Goal: Task Accomplishment & Management: Use online tool/utility

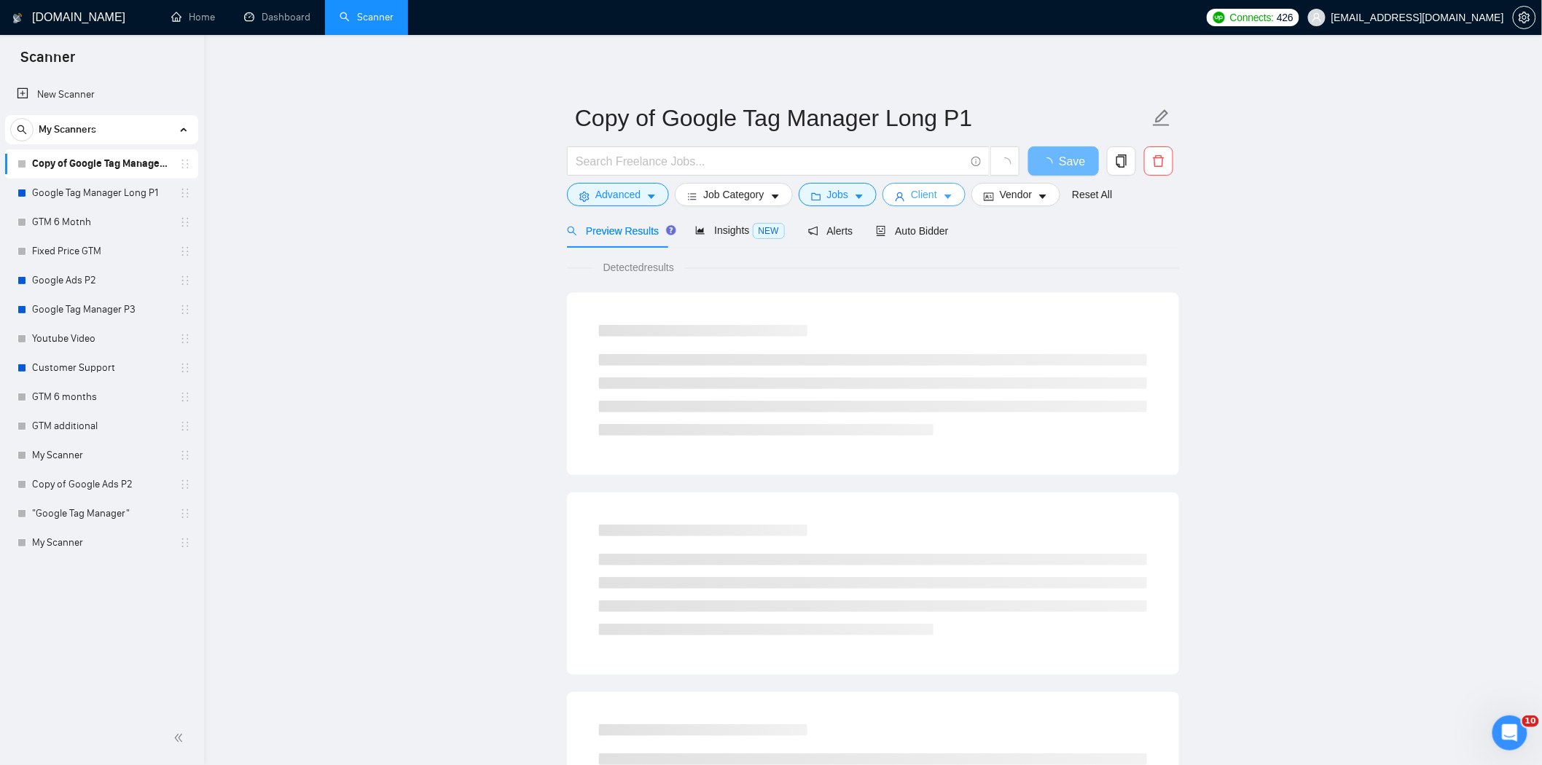
click at [916, 192] on span "Client" at bounding box center [924, 195] width 26 height 16
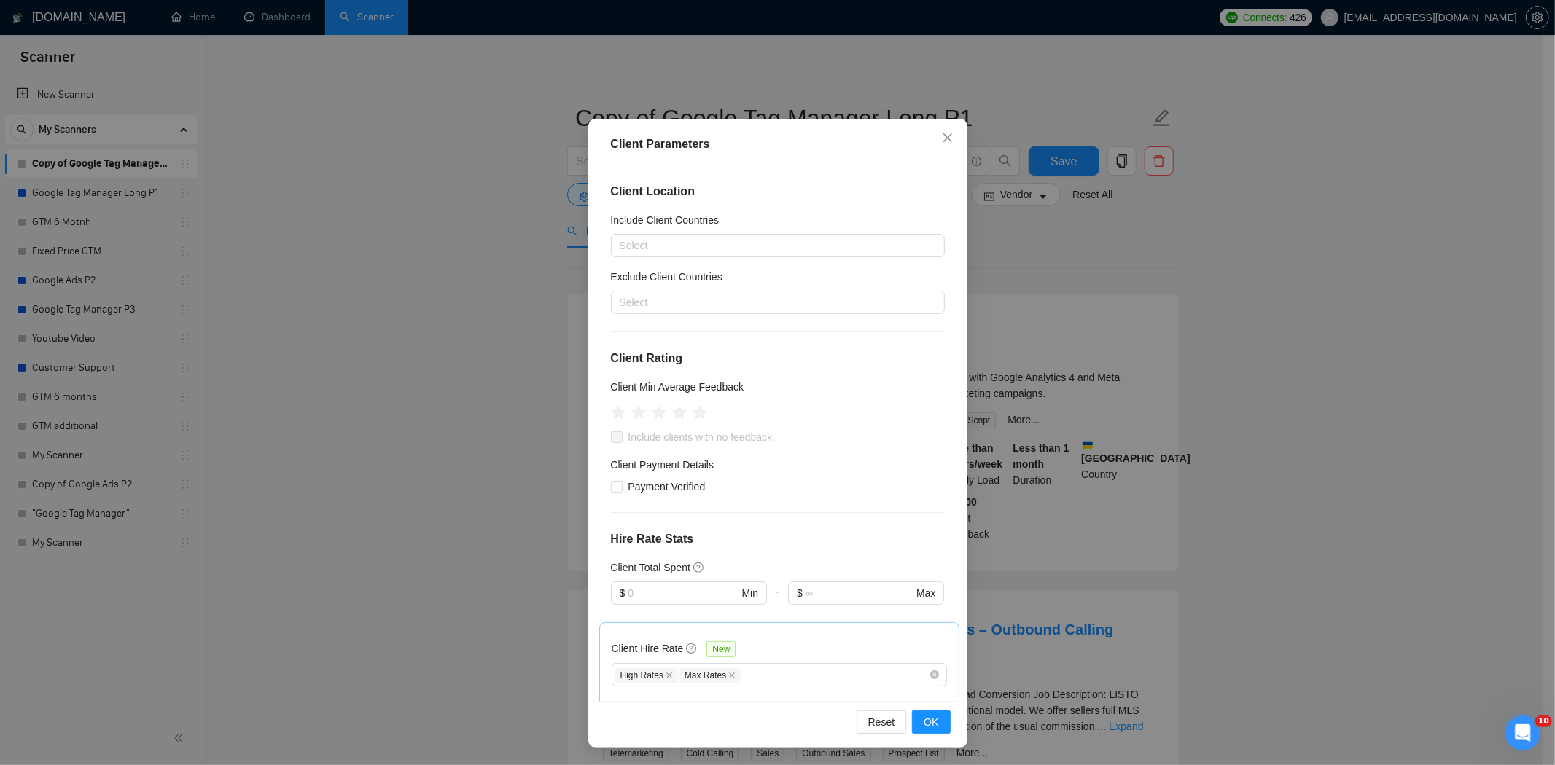
click at [1232, 381] on div "Client Parameters Client Location Include Client Countries Select Exclude Clien…" at bounding box center [777, 382] width 1555 height 765
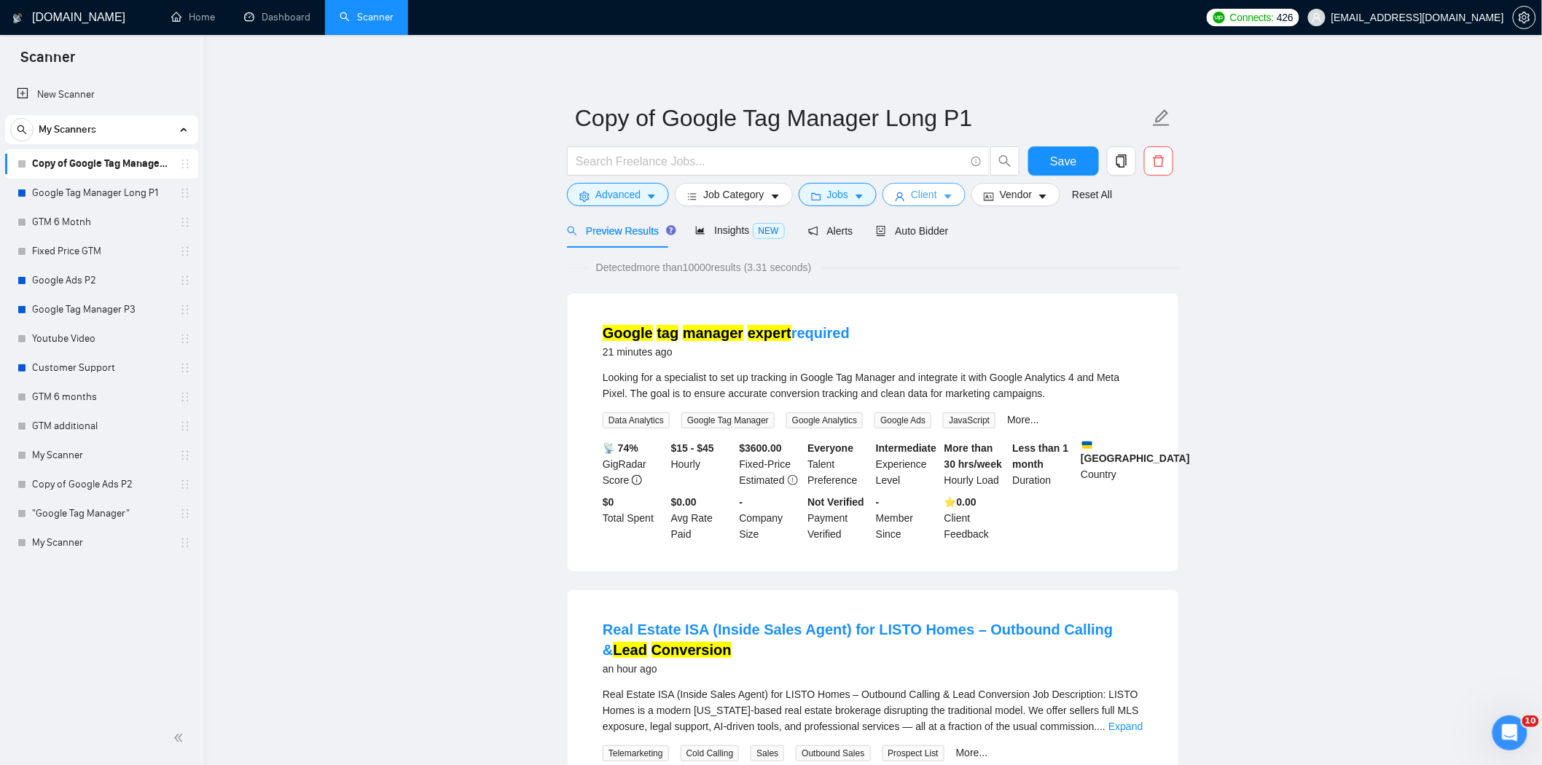
click at [906, 194] on button "Client" at bounding box center [924, 194] width 83 height 23
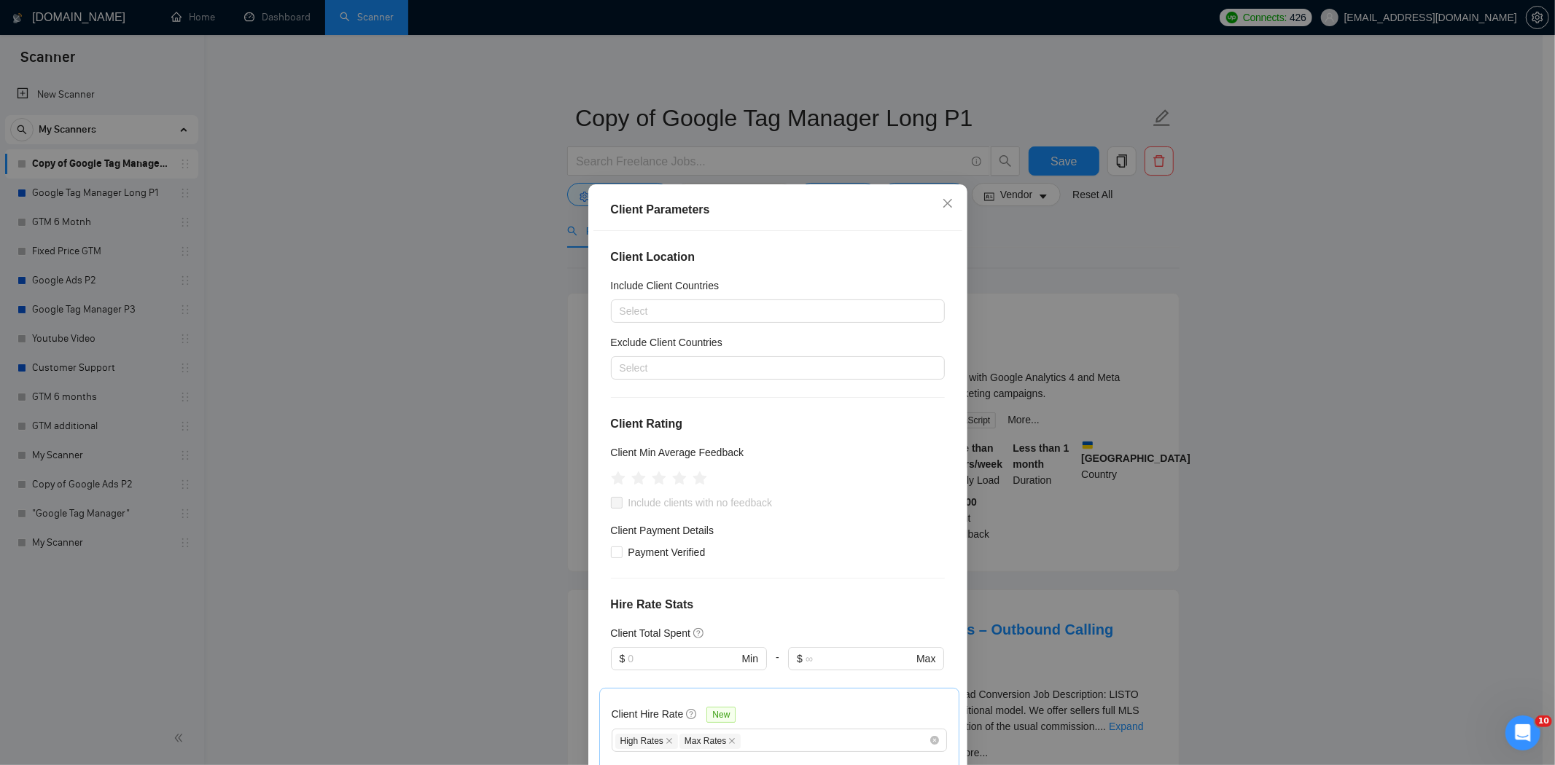
click at [1146, 271] on div "Client Parameters Client Location Include Client Countries Select Exclude Clien…" at bounding box center [777, 382] width 1555 height 765
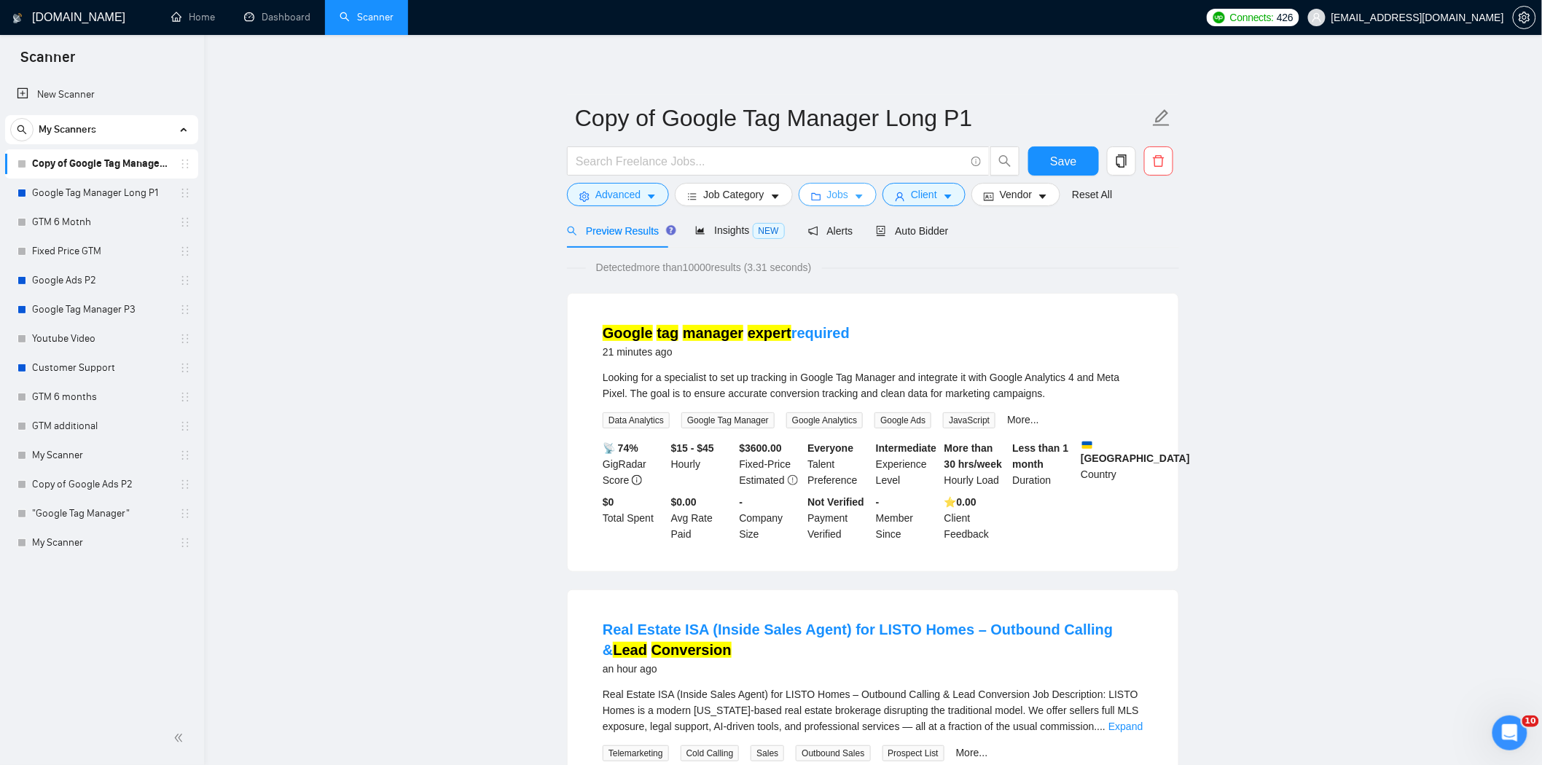
click at [827, 200] on span "Jobs" at bounding box center [838, 195] width 22 height 16
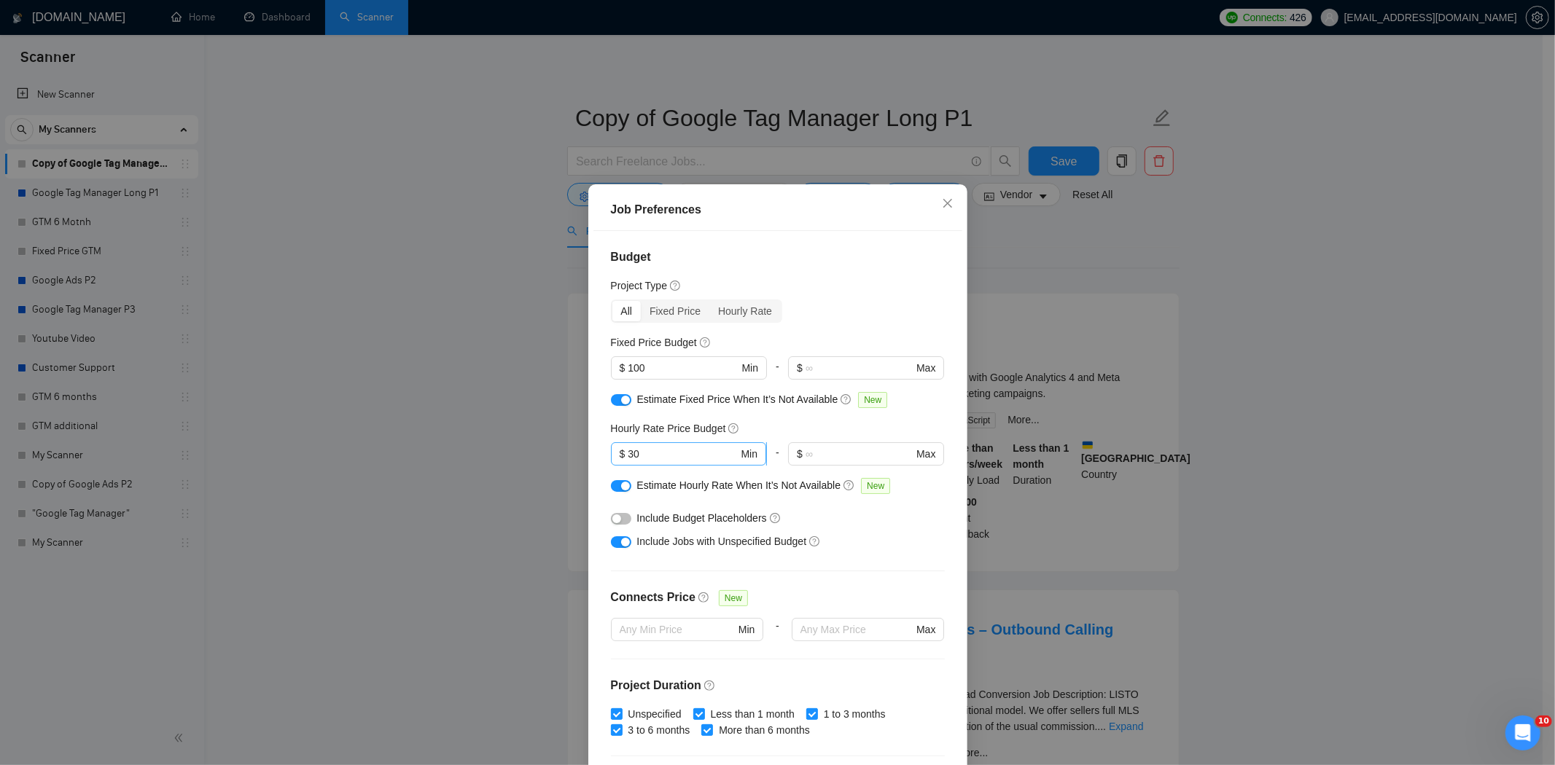
click at [658, 450] on input "30" at bounding box center [683, 454] width 110 height 16
click at [659, 450] on input "30" at bounding box center [683, 454] width 110 height 16
type input "25"
click at [752, 416] on div "Budget Project Type All Fixed Price Hourly Rate Fixed Price Budget $ 100 Min - …" at bounding box center [777, 499] width 369 height 536
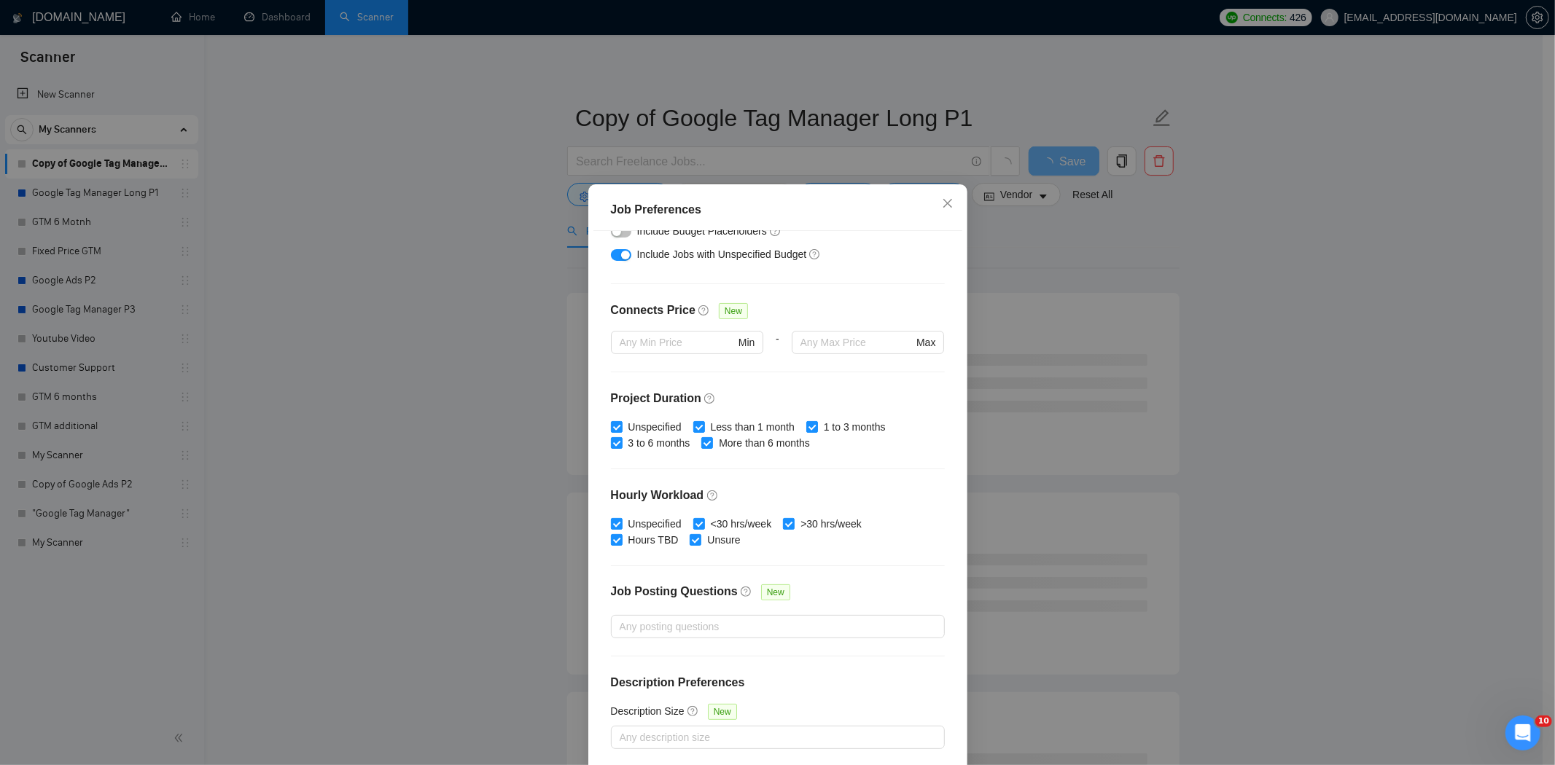
scroll to position [66, 0]
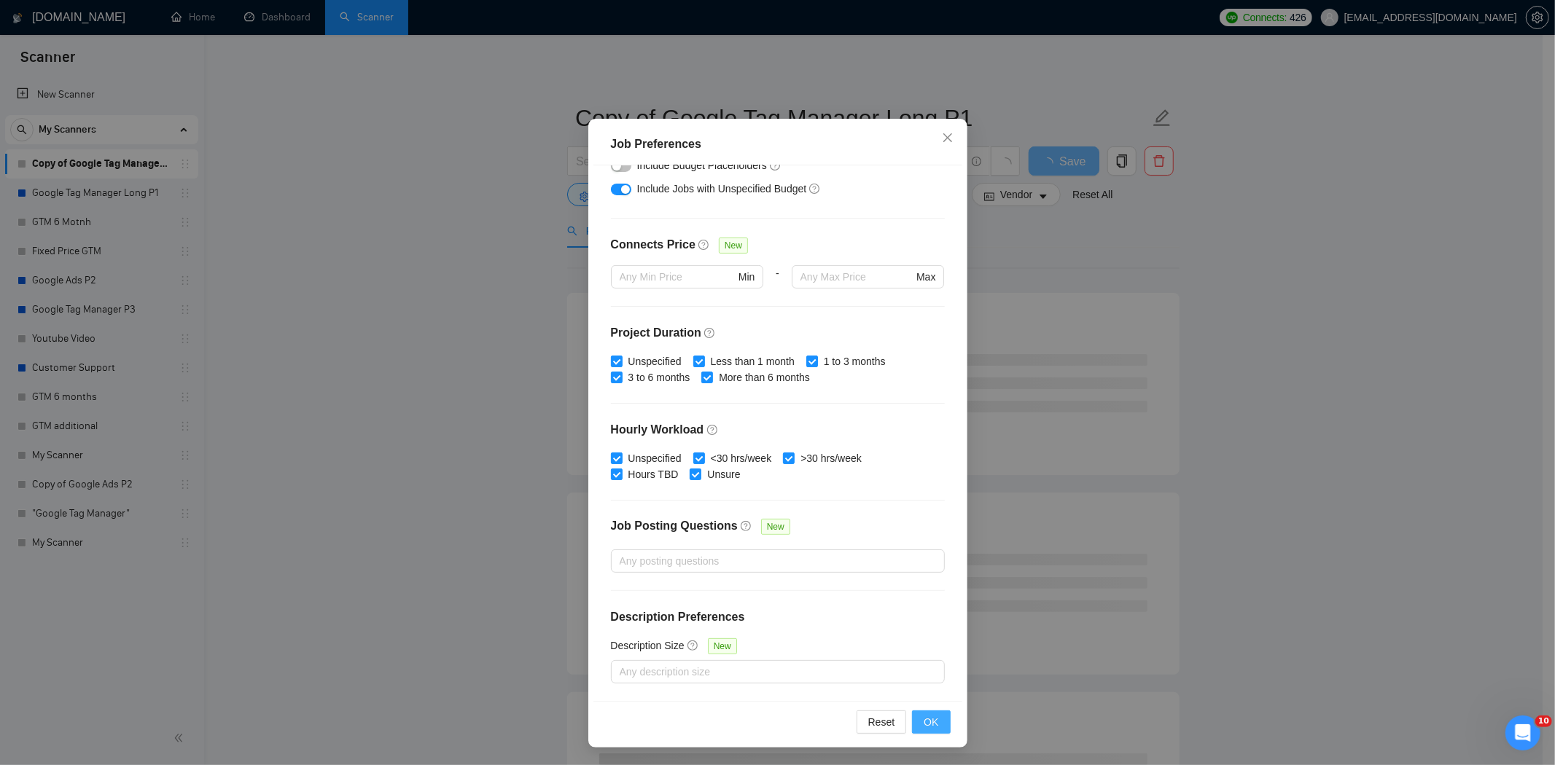
click at [932, 711] on button "OK" at bounding box center [931, 722] width 38 height 23
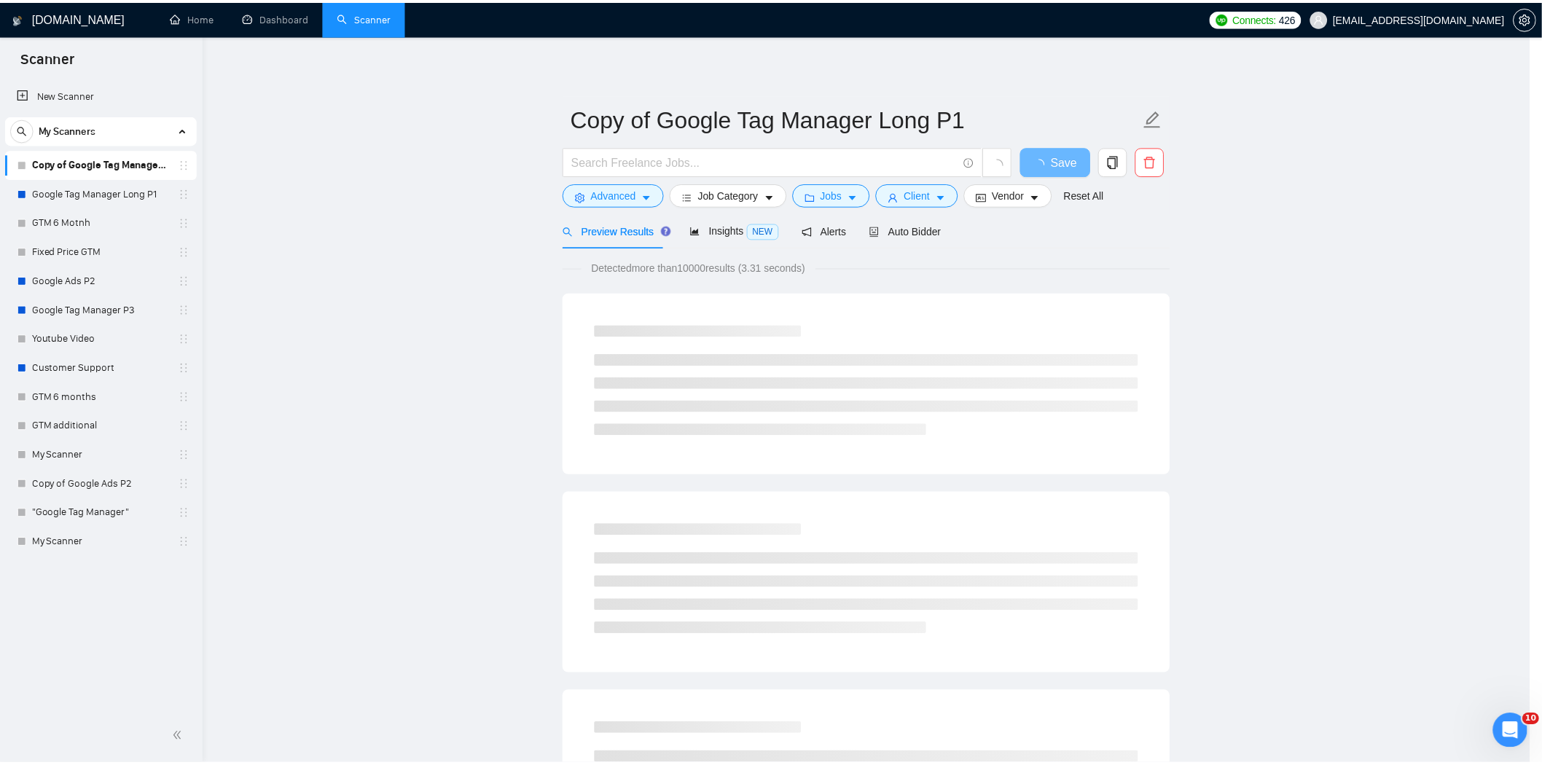
scroll to position [0, 0]
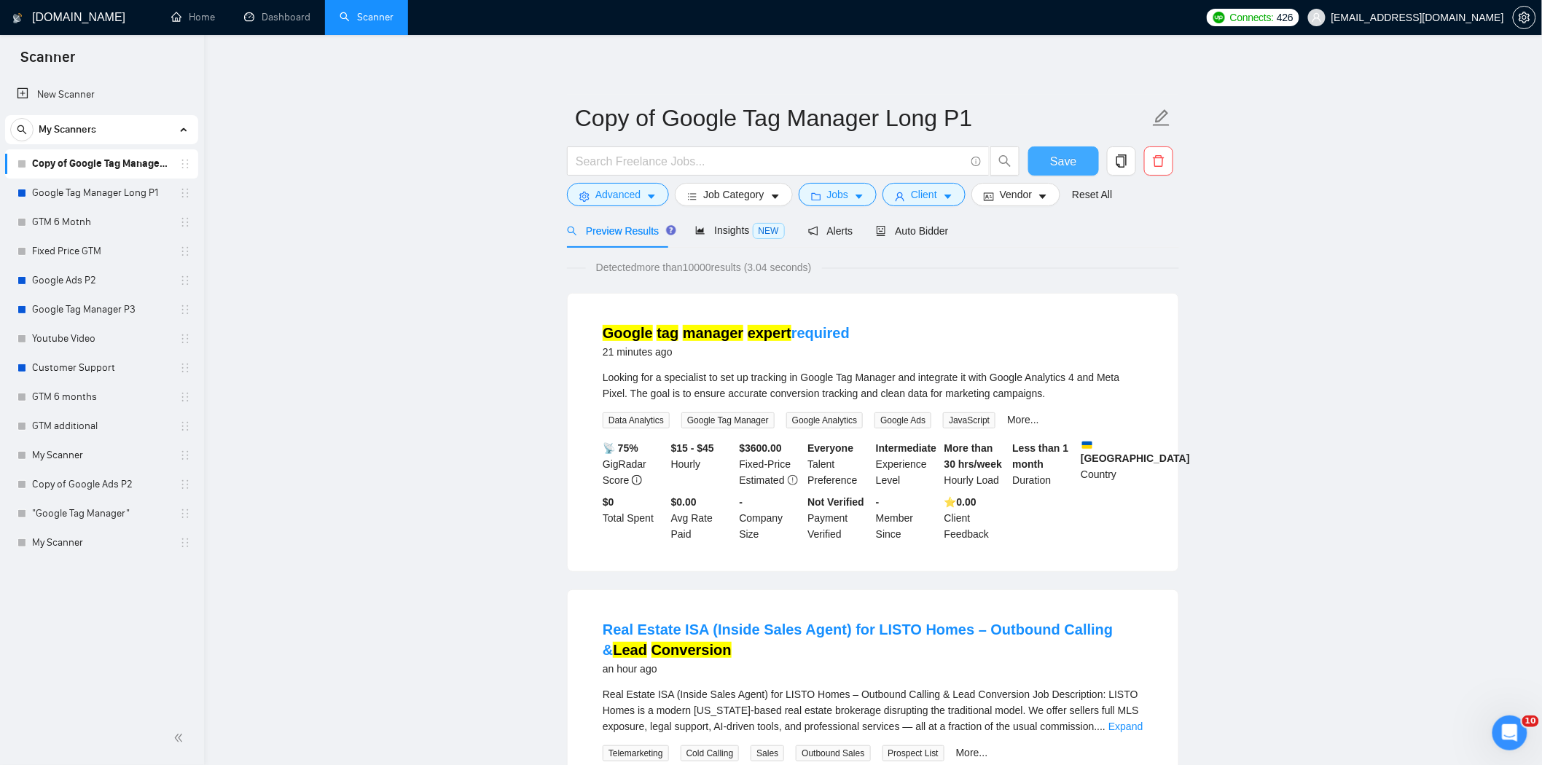
click at [1052, 158] on span "Save" at bounding box center [1063, 161] width 26 height 18
click at [966, 376] on div "Looking for a specialist to set up tracking in Google Tag Manager and integrate…" at bounding box center [873, 386] width 541 height 32
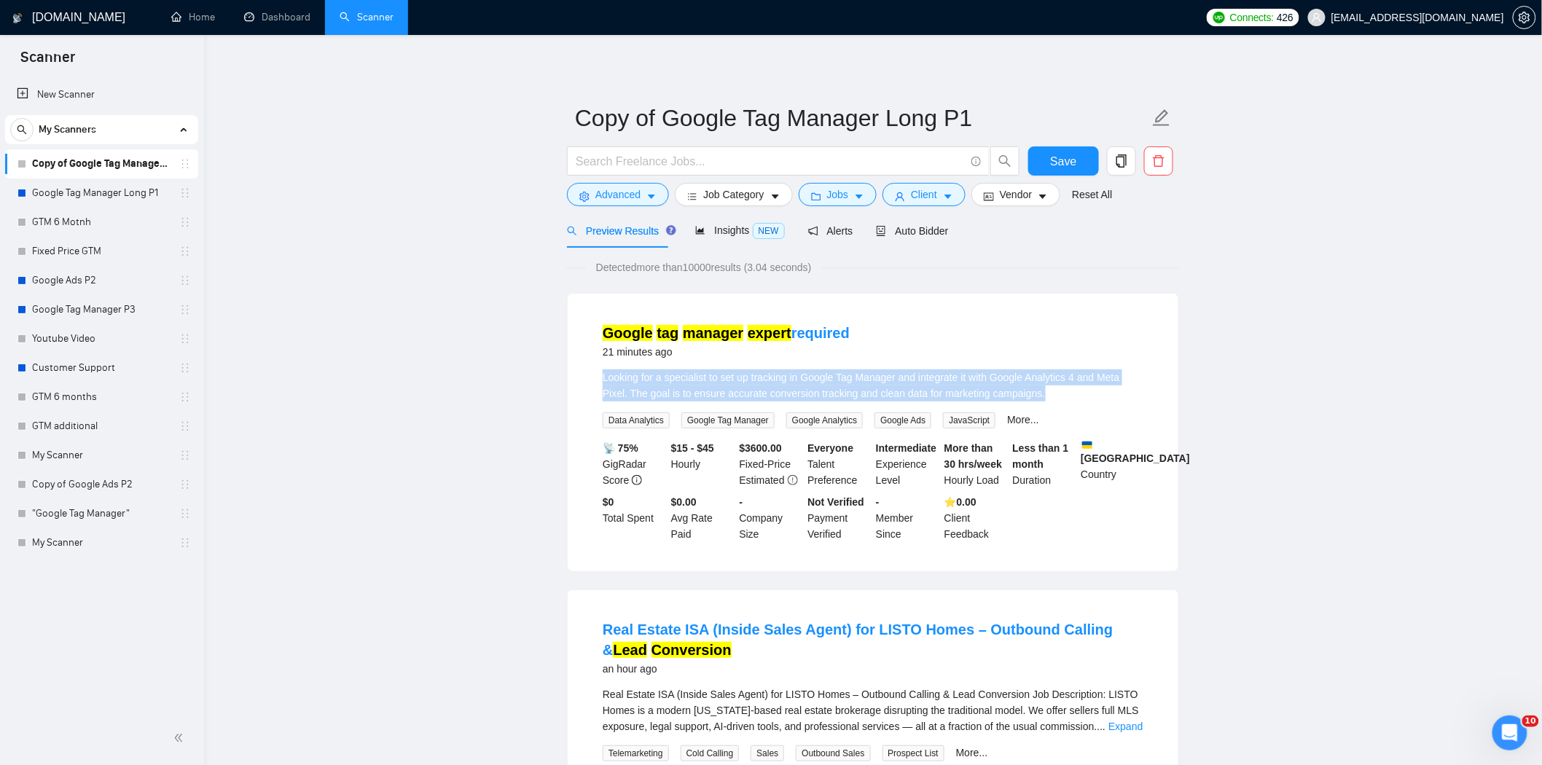
click at [966, 376] on div "Looking for a specialist to set up tracking in Google Tag Manager and integrate…" at bounding box center [873, 386] width 541 height 32
copy div "Looking for a specialist to set up tracking in Google Tag Manager and integrate…"
drag, startPoint x: 1051, startPoint y: 151, endPoint x: 1048, endPoint y: 160, distance: 9.9
click at [1051, 151] on button "Save" at bounding box center [1064, 161] width 71 height 29
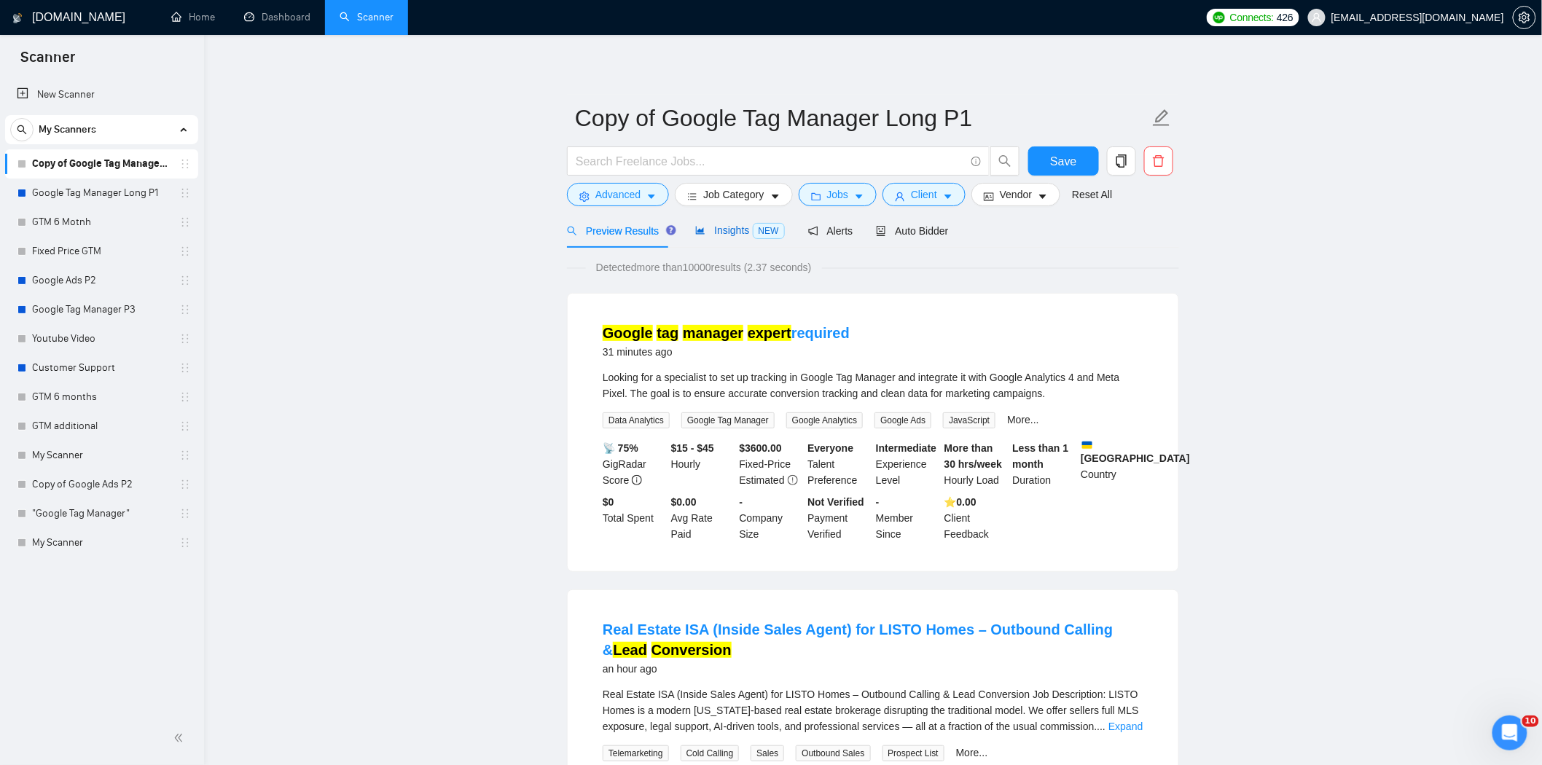
click at [733, 238] on div "Insights NEW" at bounding box center [739, 230] width 89 height 17
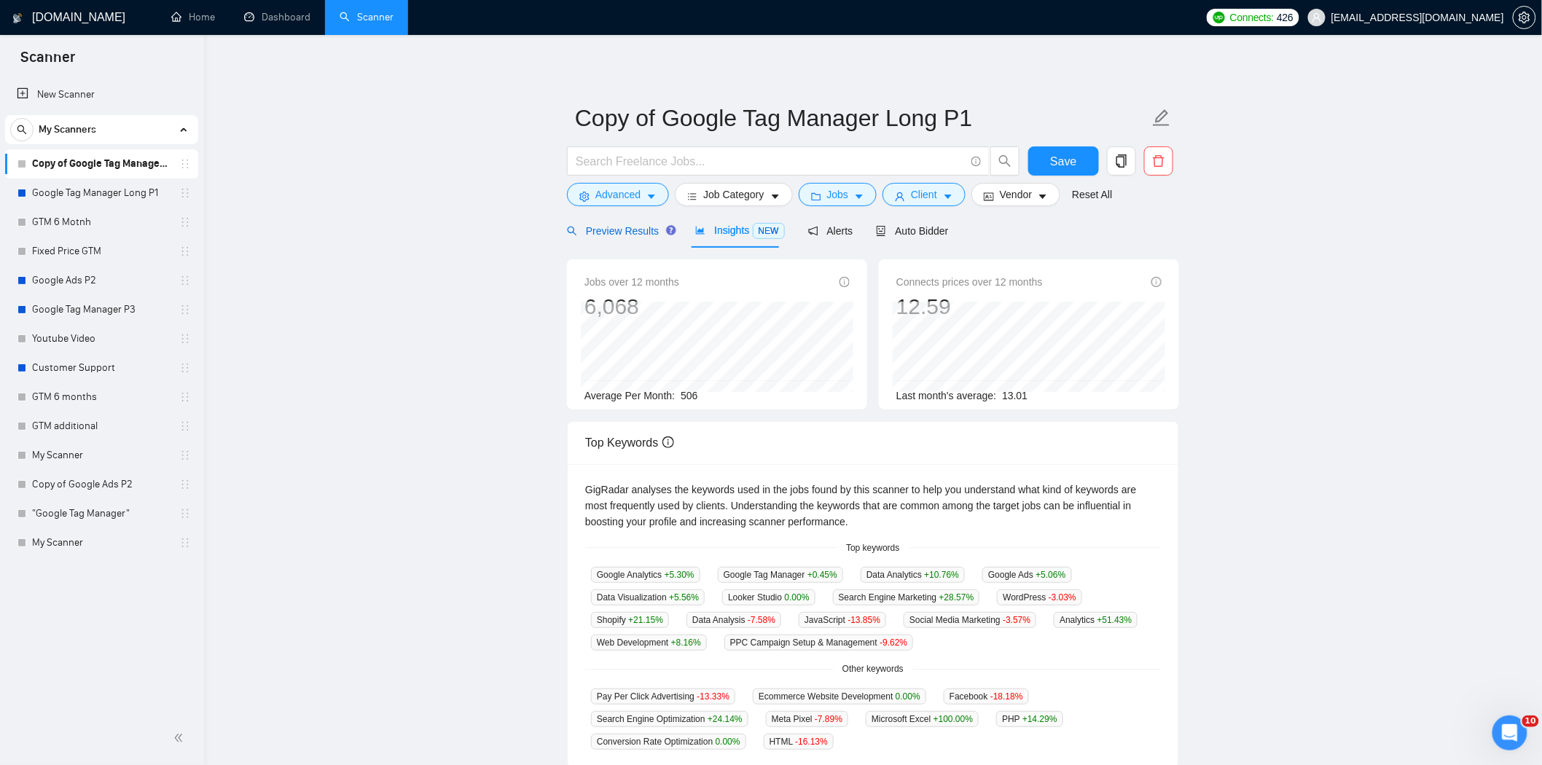
click at [617, 238] on div "Preview Results" at bounding box center [619, 231] width 105 height 16
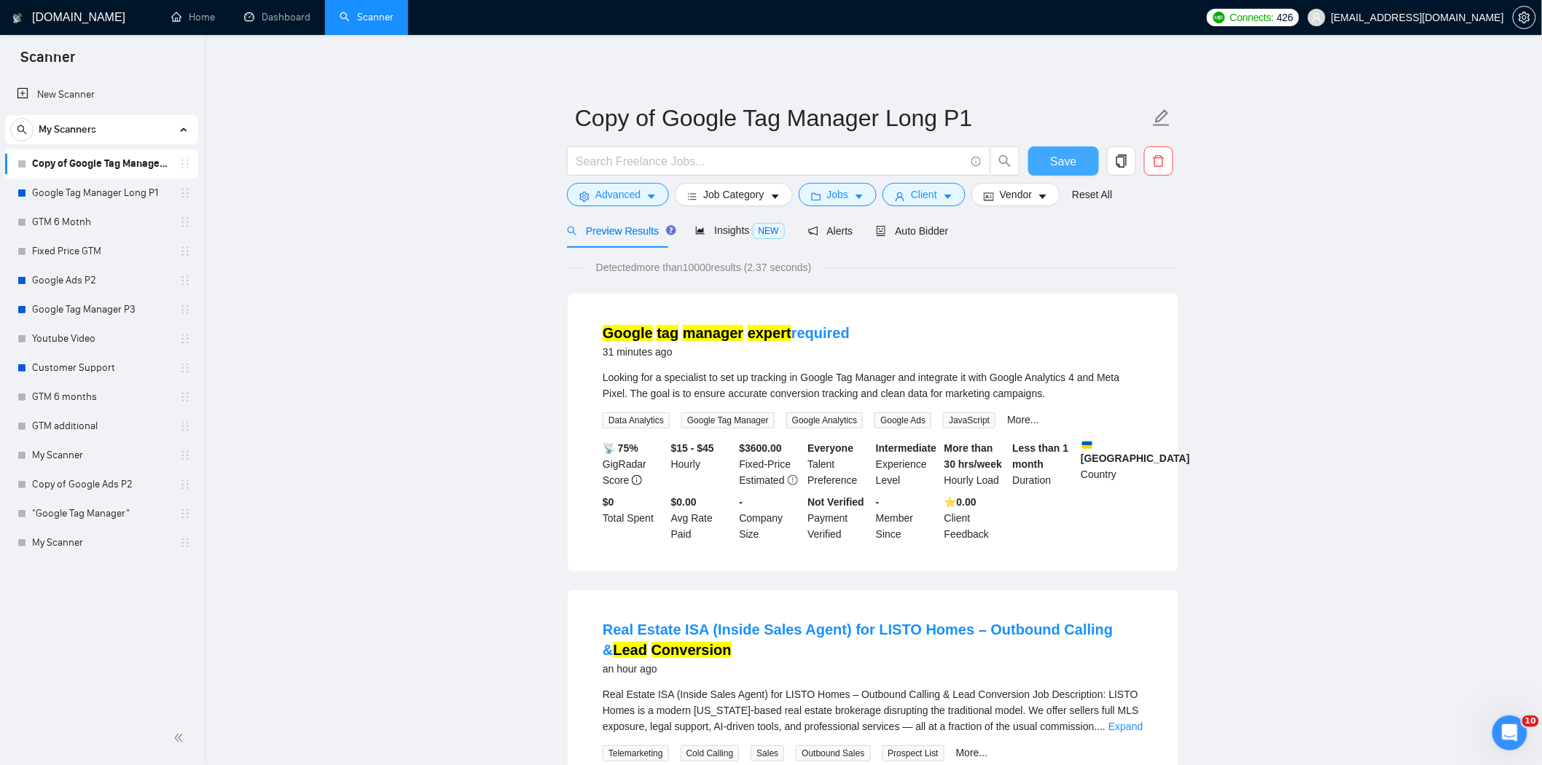
click at [1066, 164] on span "Save" at bounding box center [1063, 161] width 26 height 18
